Goal: Information Seeking & Learning: Learn about a topic

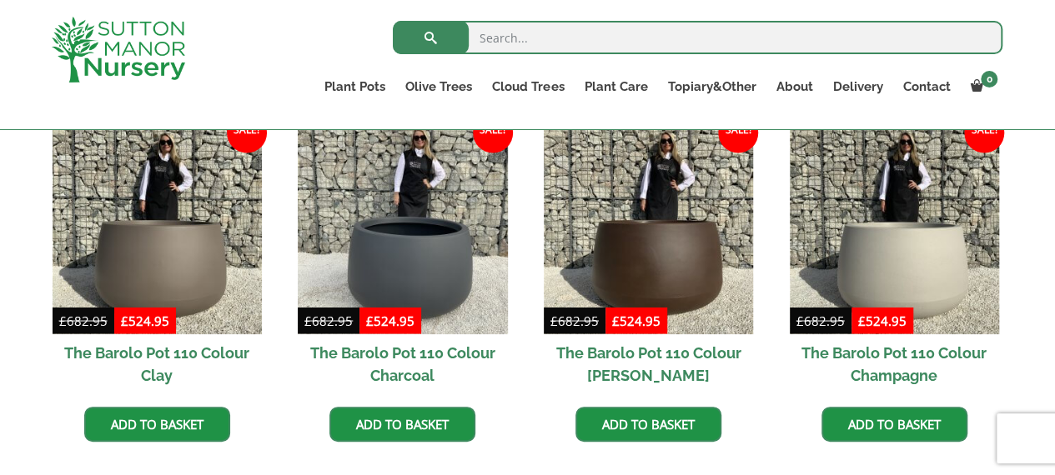
scroll to position [1424, 0]
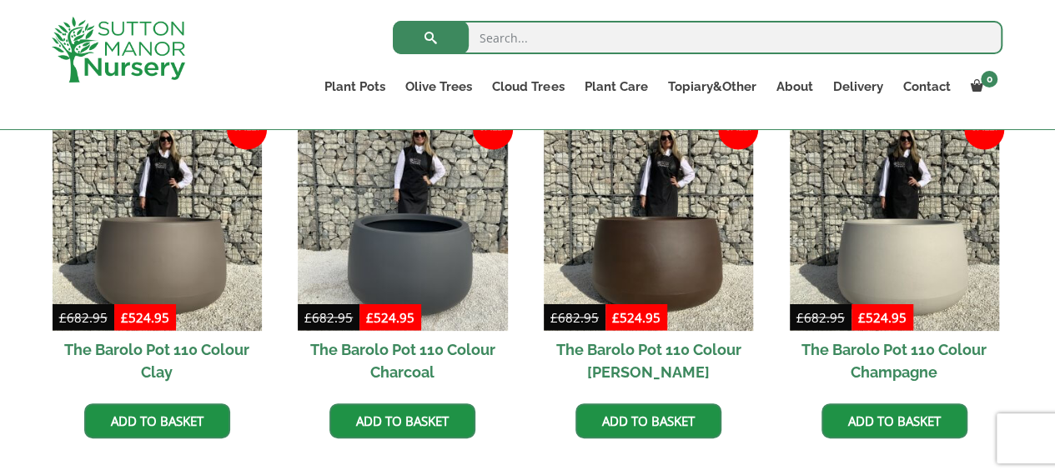
drag, startPoint x: 1066, startPoint y: 29, endPoint x: 1027, endPoint y: 260, distance: 234.2
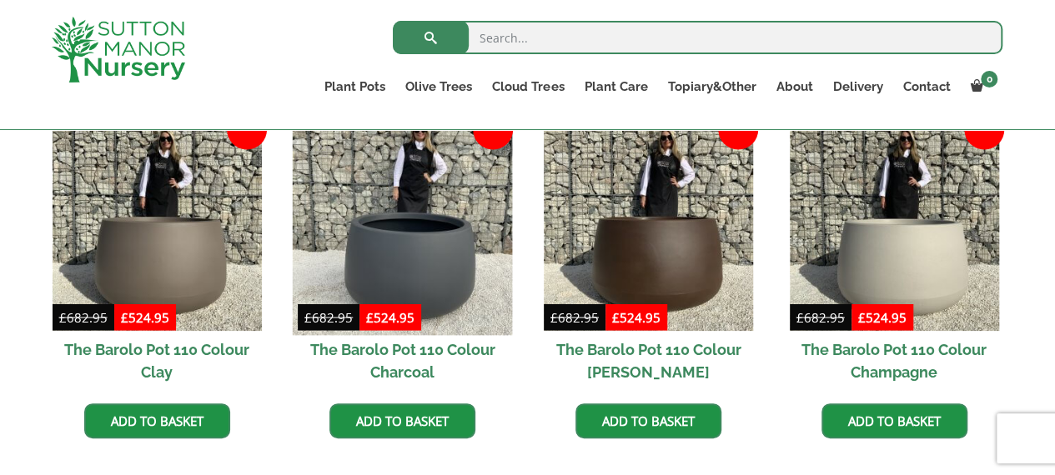
click at [406, 224] on img at bounding box center [403, 226] width 220 height 220
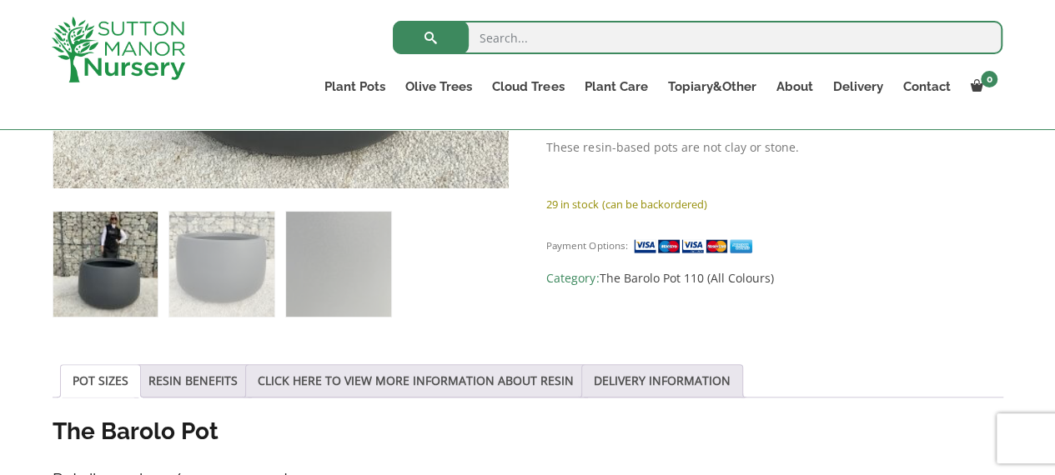
scroll to position [674, 0]
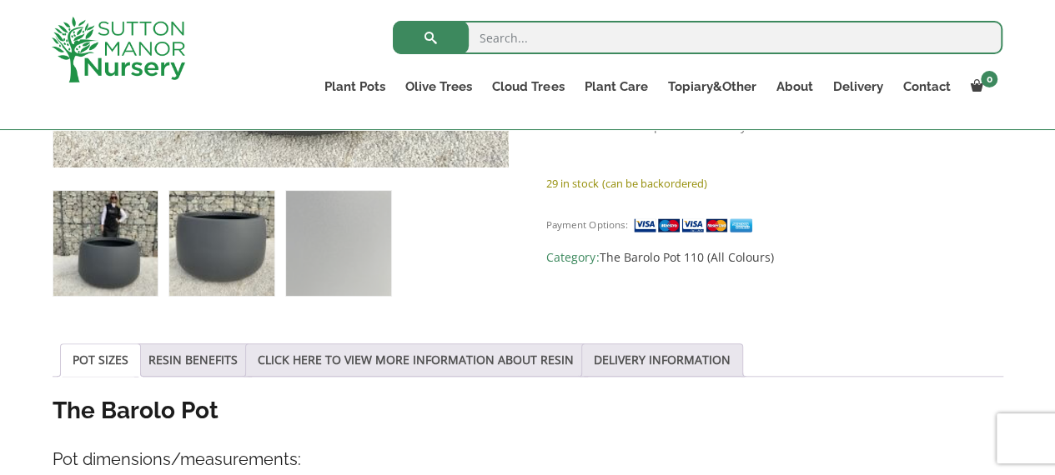
click at [228, 274] on img at bounding box center [221, 243] width 104 height 104
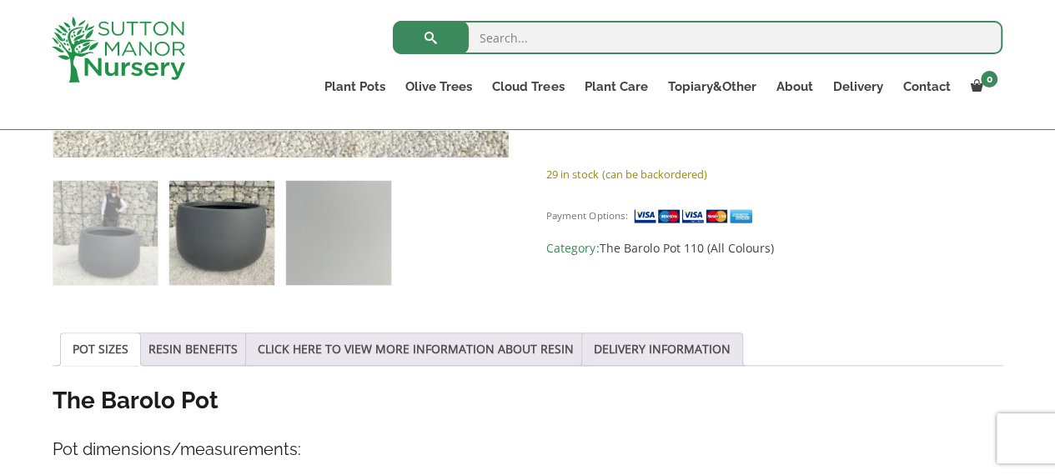
scroll to position [686, 0]
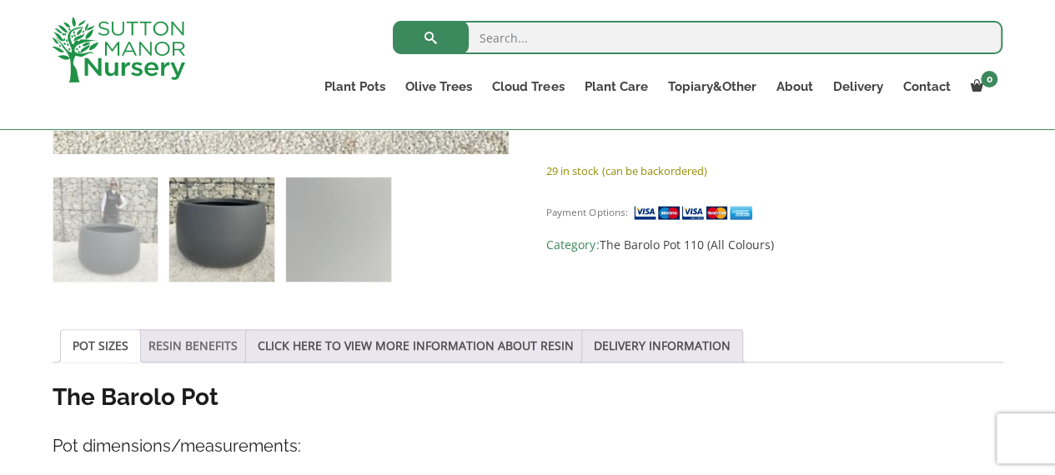
click at [193, 349] on link "RESIN BENEFITS" at bounding box center [192, 346] width 89 height 32
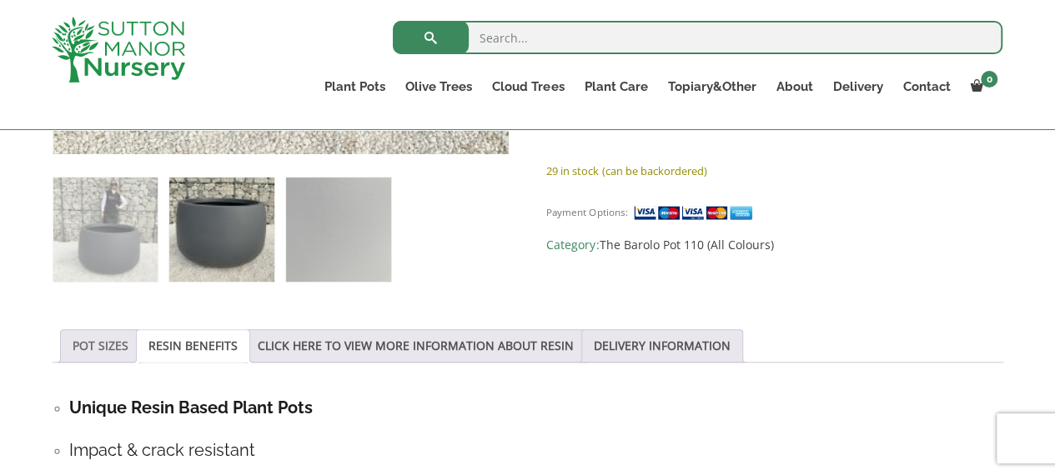
click at [104, 344] on link "POT SIZES" at bounding box center [101, 346] width 56 height 32
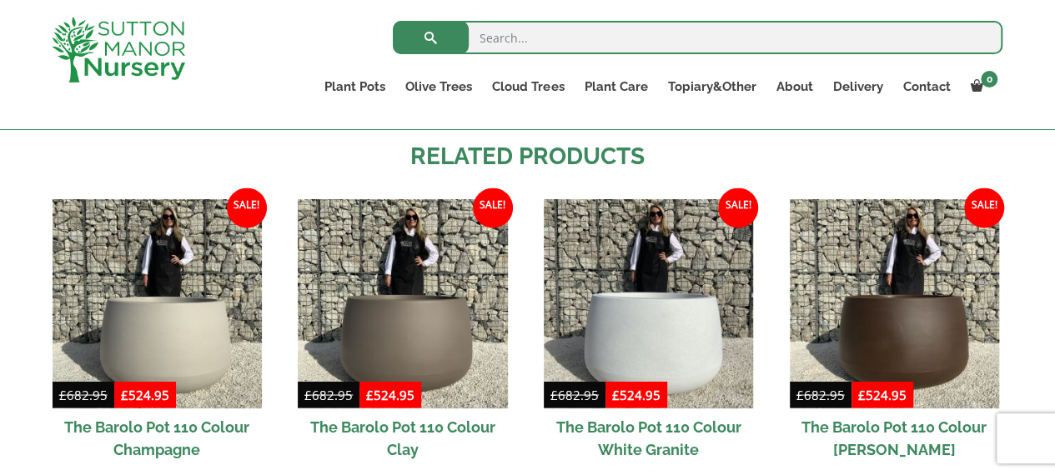
scroll to position [1348, 0]
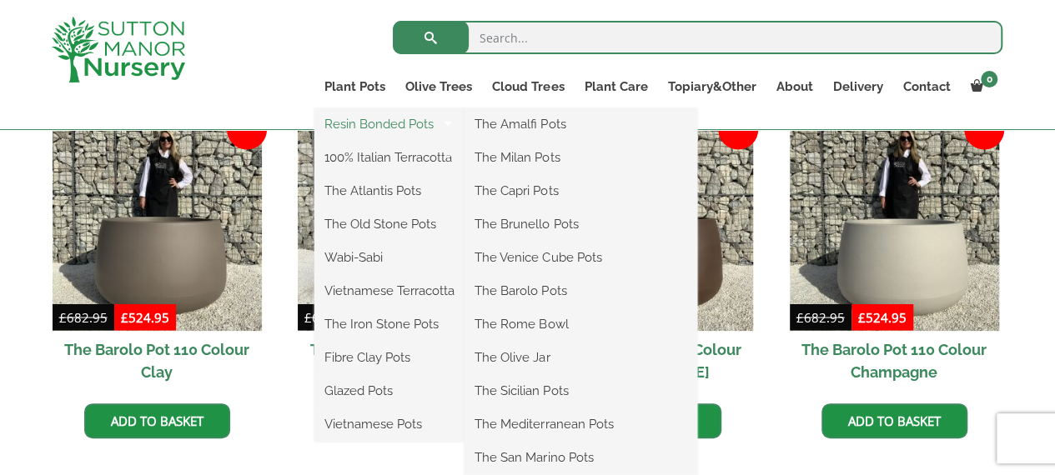
click at [359, 126] on link "Resin Bonded Pots" at bounding box center [389, 124] width 150 height 25
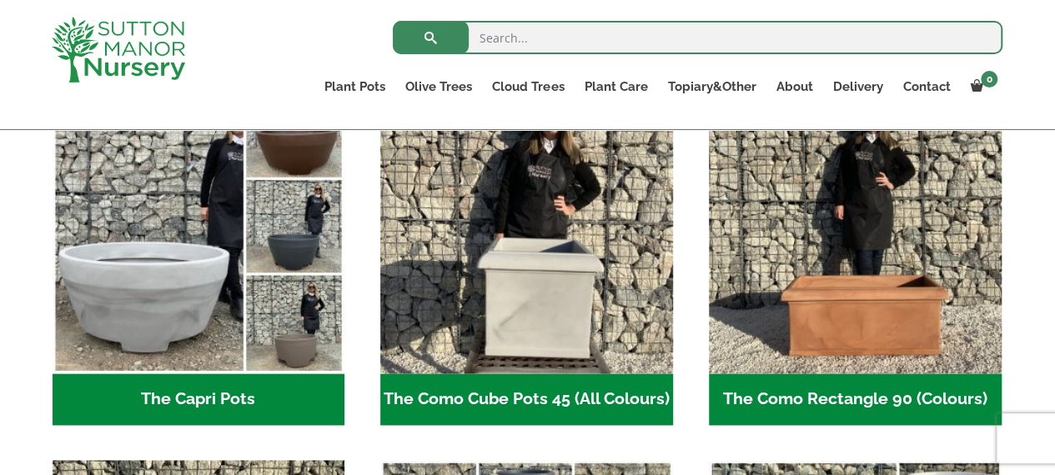
scroll to position [667, 0]
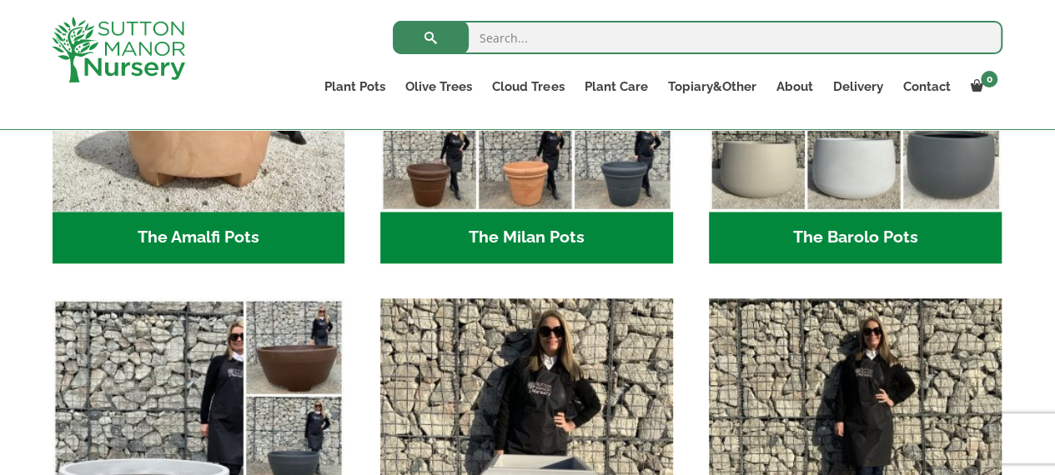
click at [841, 228] on h2 "The Barolo Pots (36)" at bounding box center [855, 238] width 293 height 52
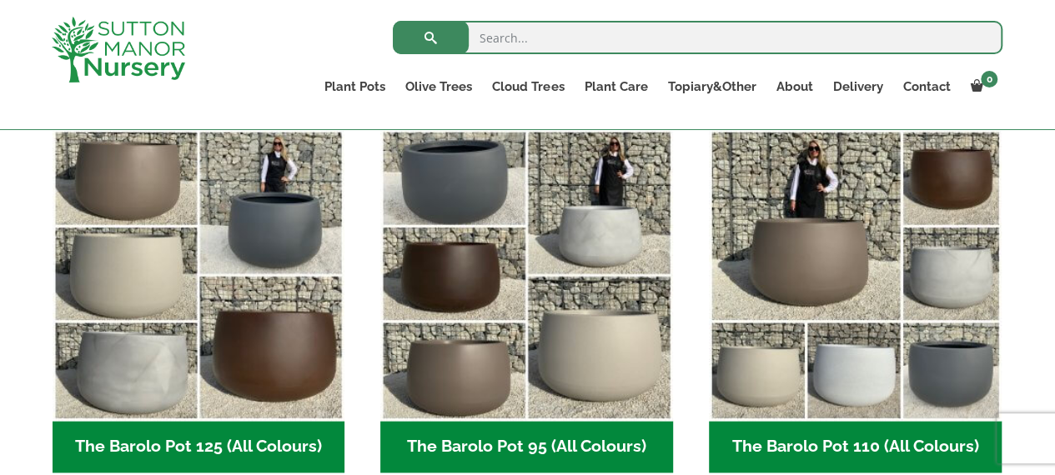
scroll to position [825, 0]
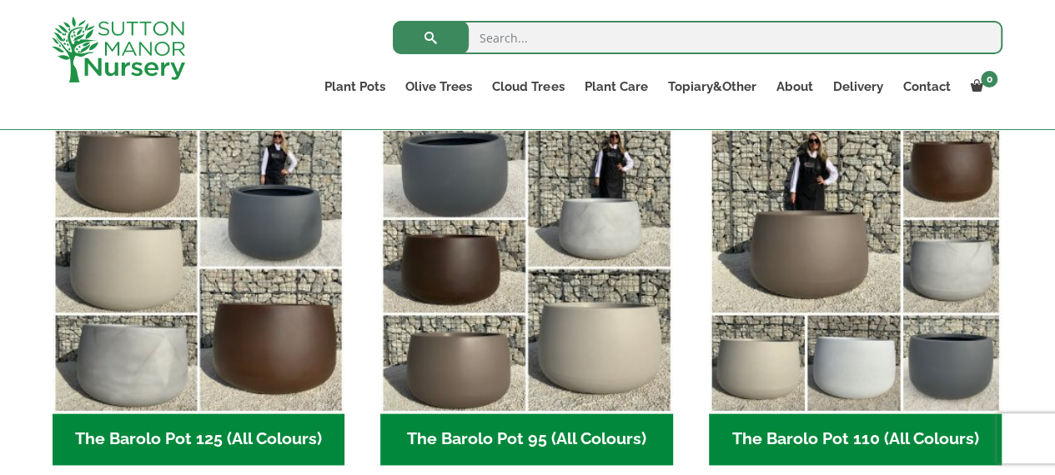
click at [596, 441] on h2 "The Barolo Pot 95 (All Colours) (6)" at bounding box center [526, 440] width 293 height 52
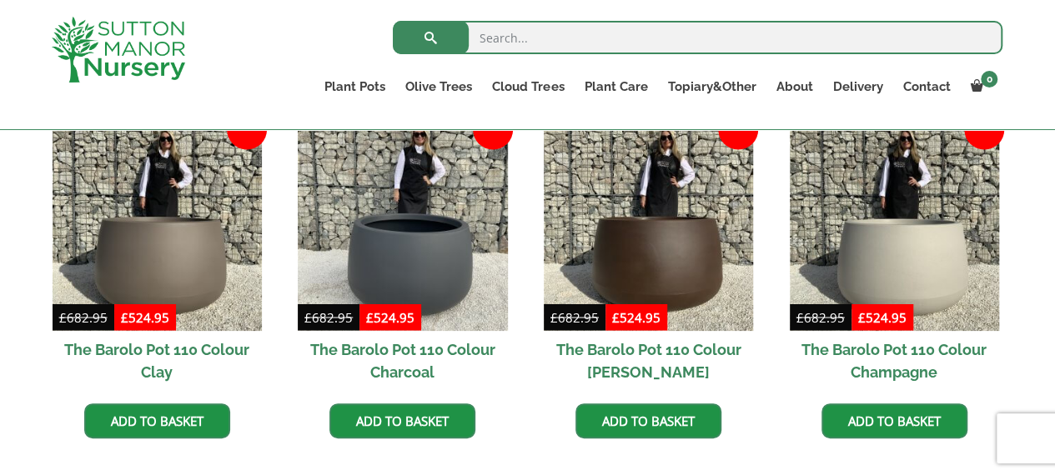
scroll to position [1424, 0]
